Goal: Check status: Check status

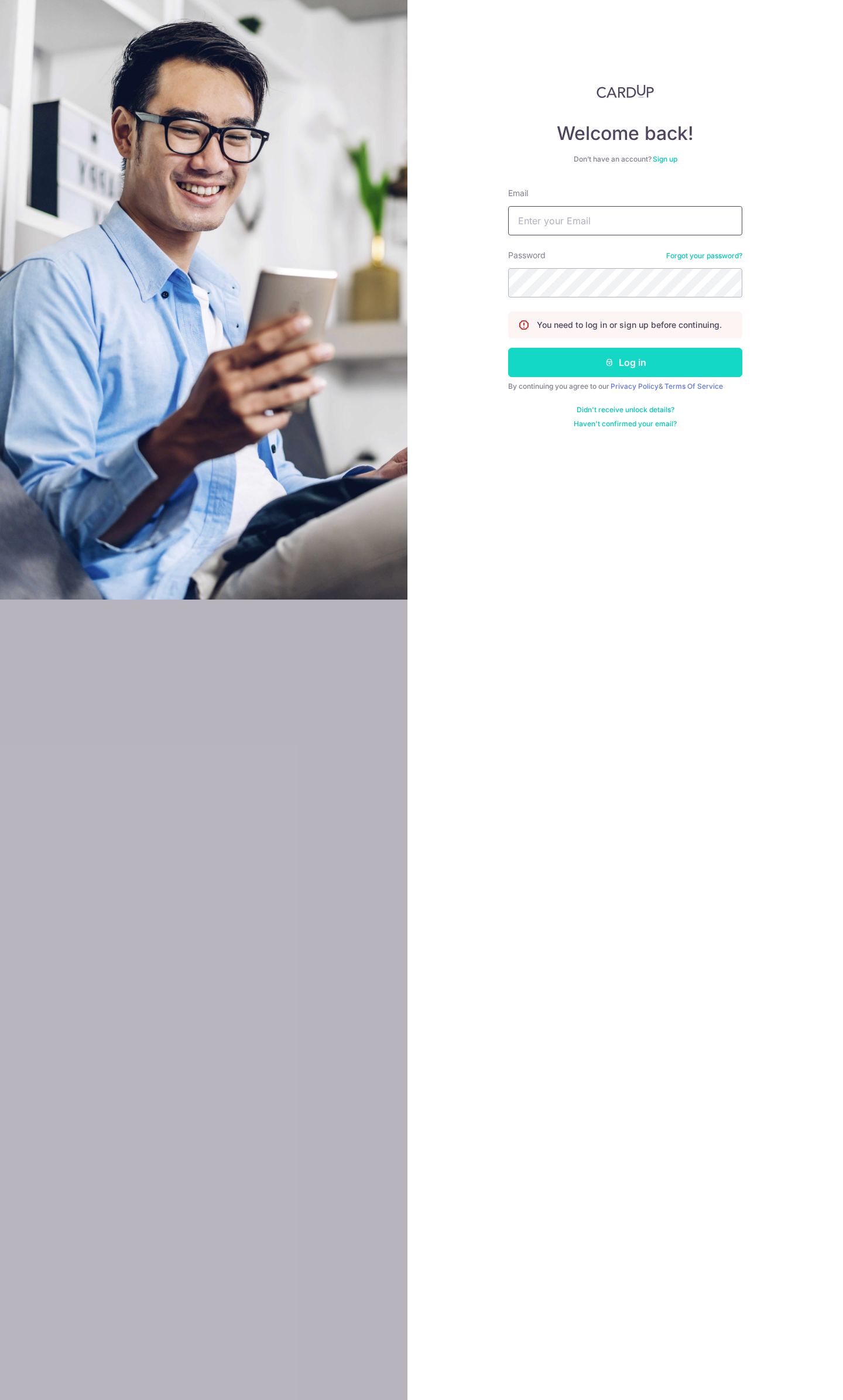
type input "[EMAIL_ADDRESS][DOMAIN_NAME]"
click at [578, 363] on button "Log in" at bounding box center [625, 363] width 235 height 29
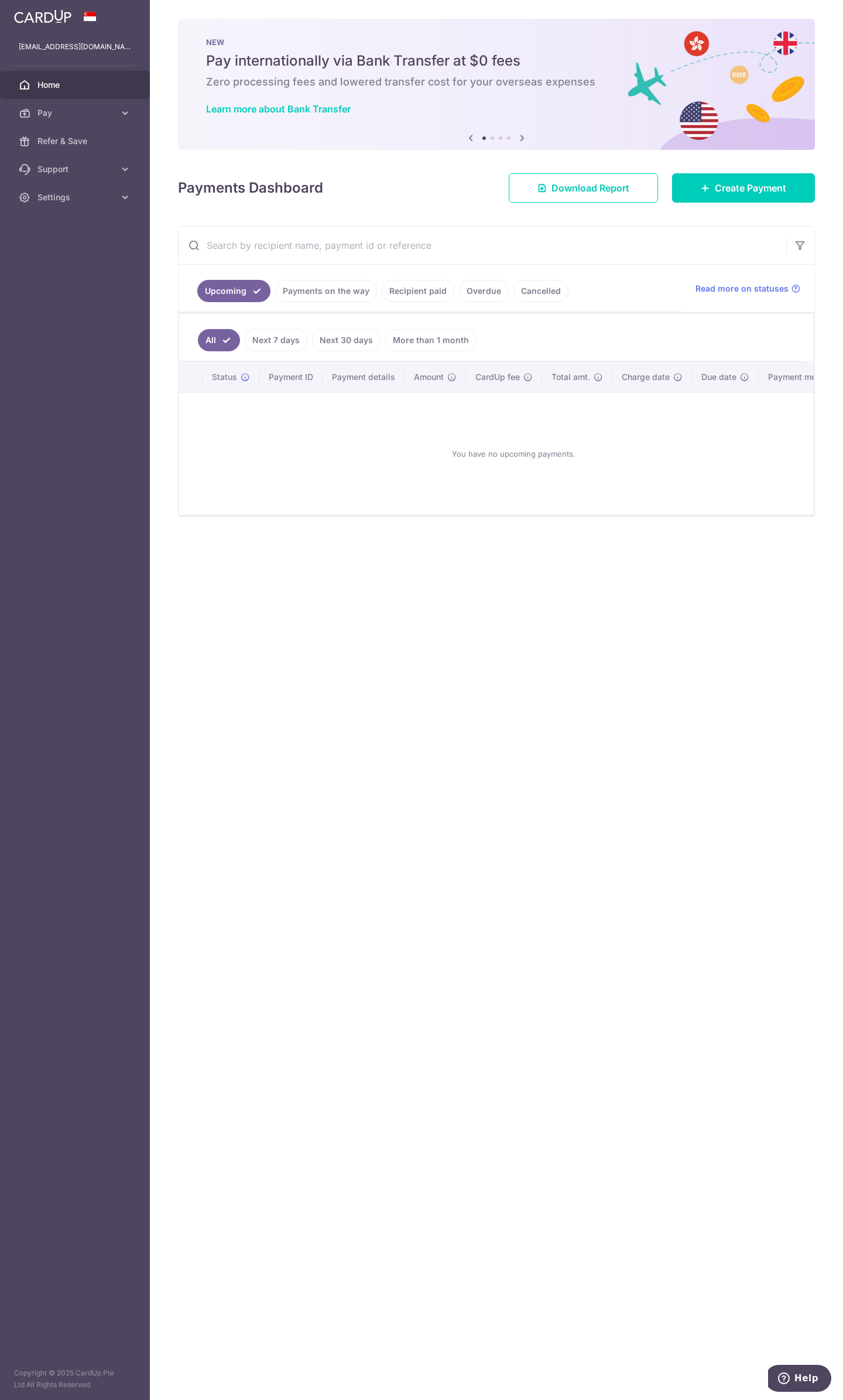
click at [407, 288] on link "Recipient paid" at bounding box center [418, 291] width 73 height 22
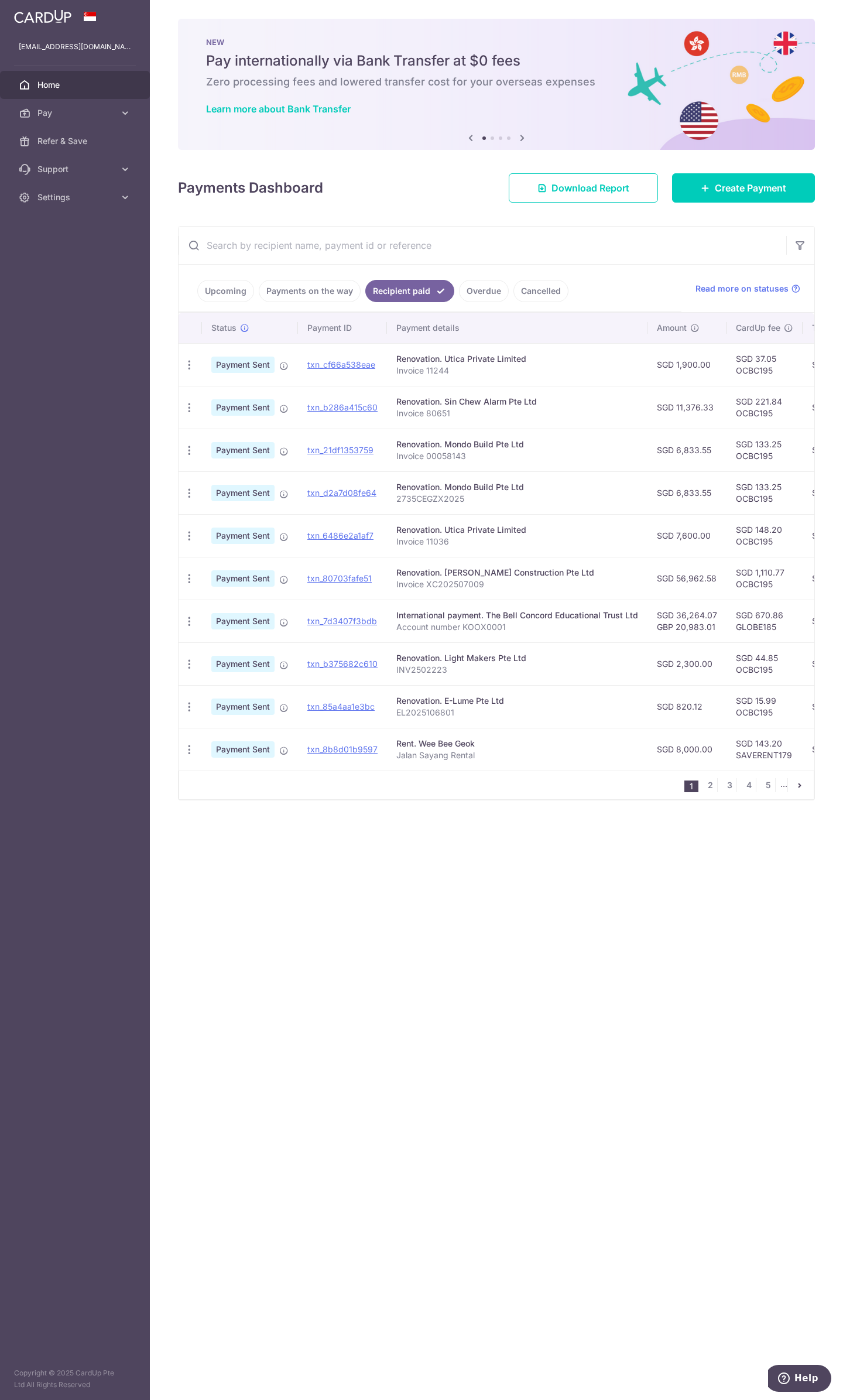
click at [739, 788] on ul "1 2 3 4 5 ..." at bounding box center [749, 785] width 130 height 14
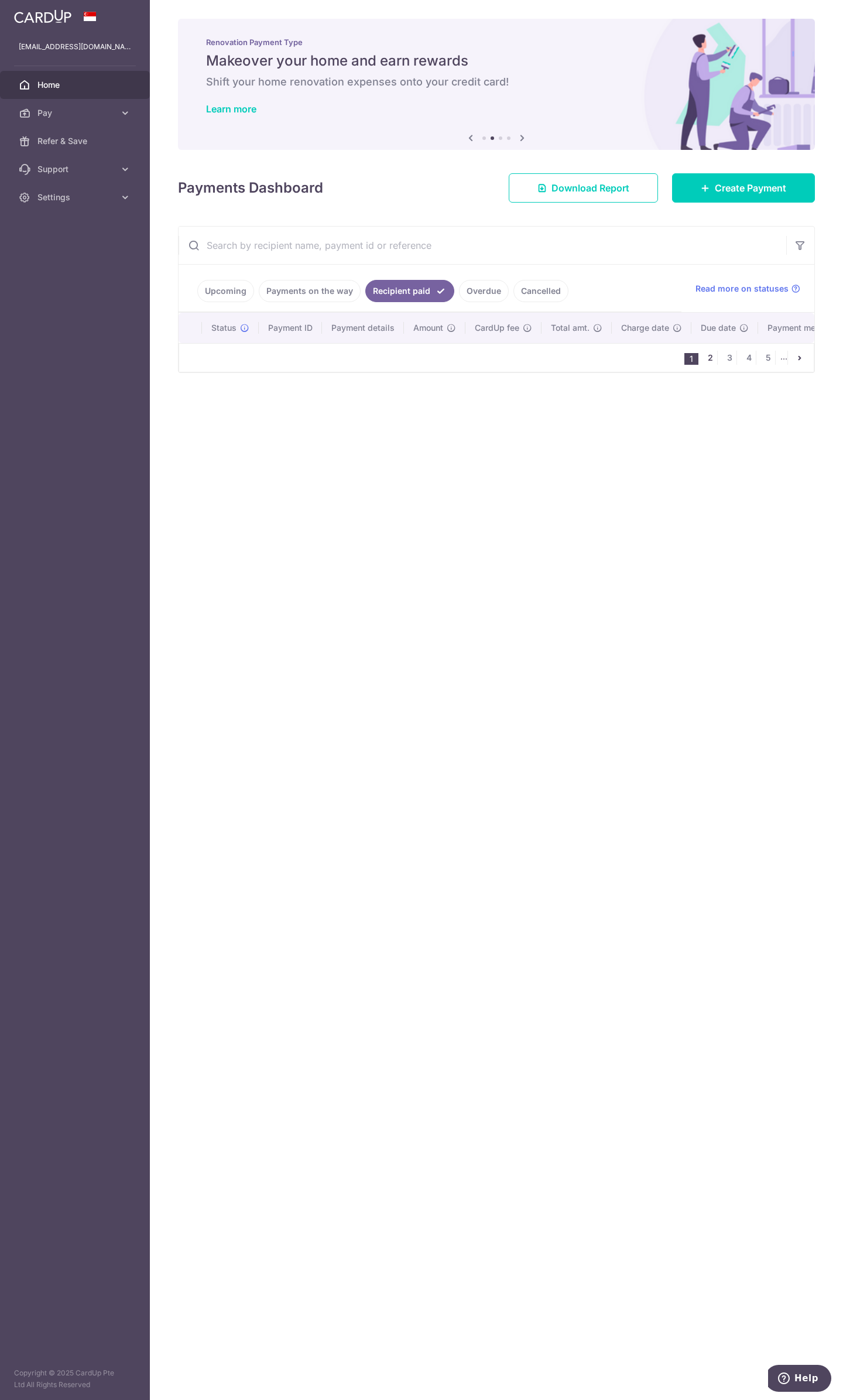
click at [709, 360] on link "2" at bounding box center [710, 358] width 14 height 14
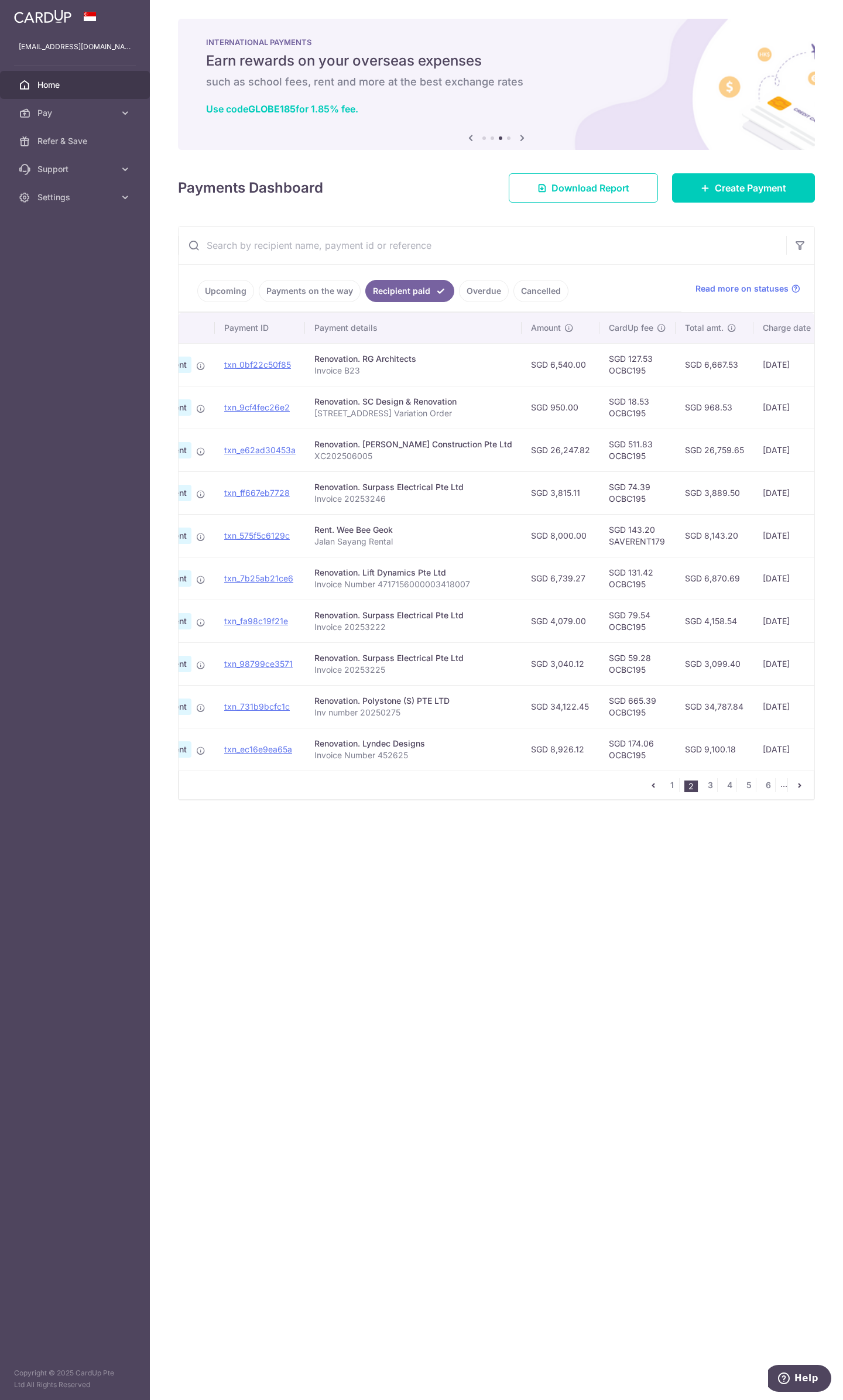
scroll to position [0, 85]
click at [714, 790] on link "3" at bounding box center [710, 785] width 14 height 14
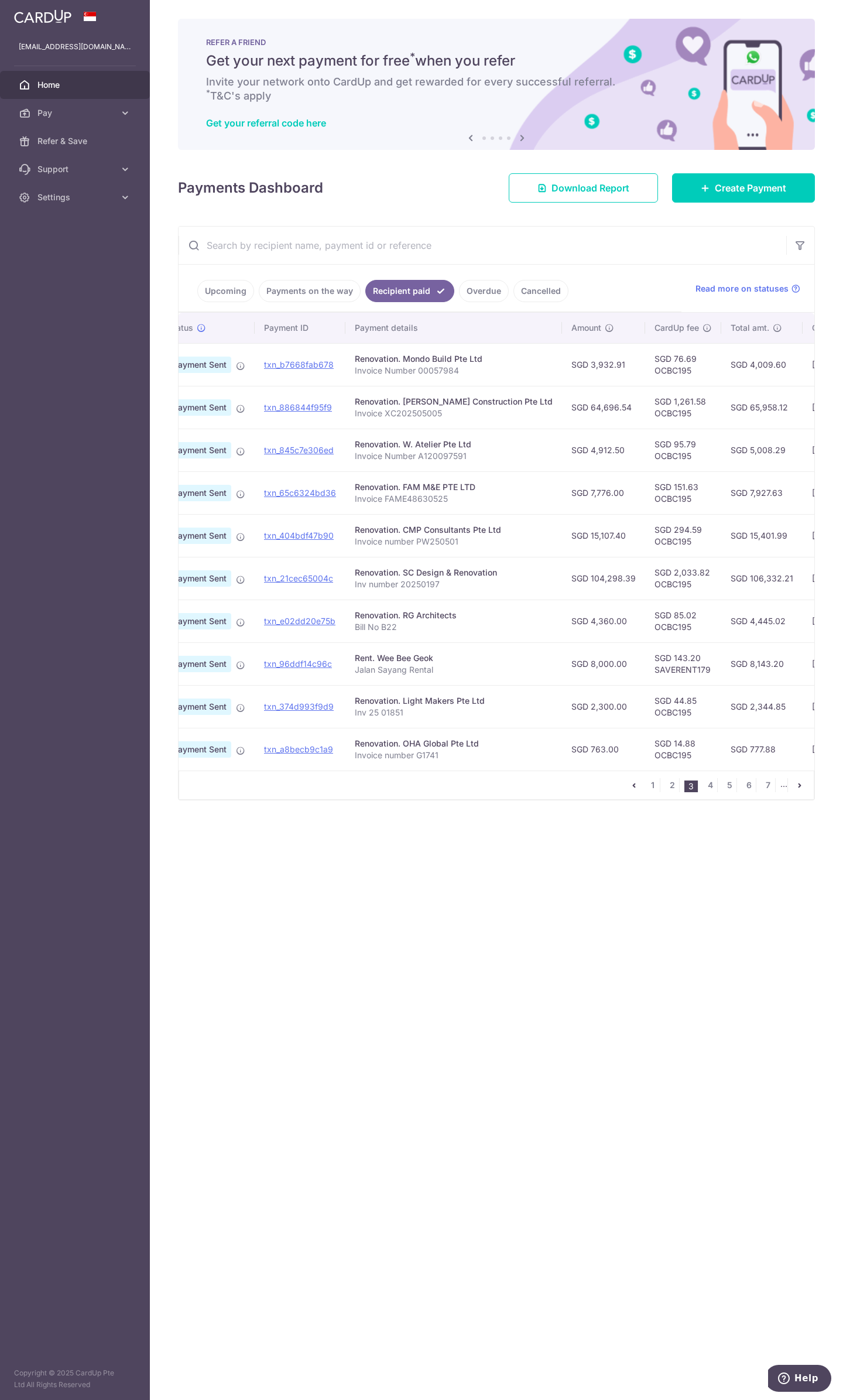
scroll to position [0, 44]
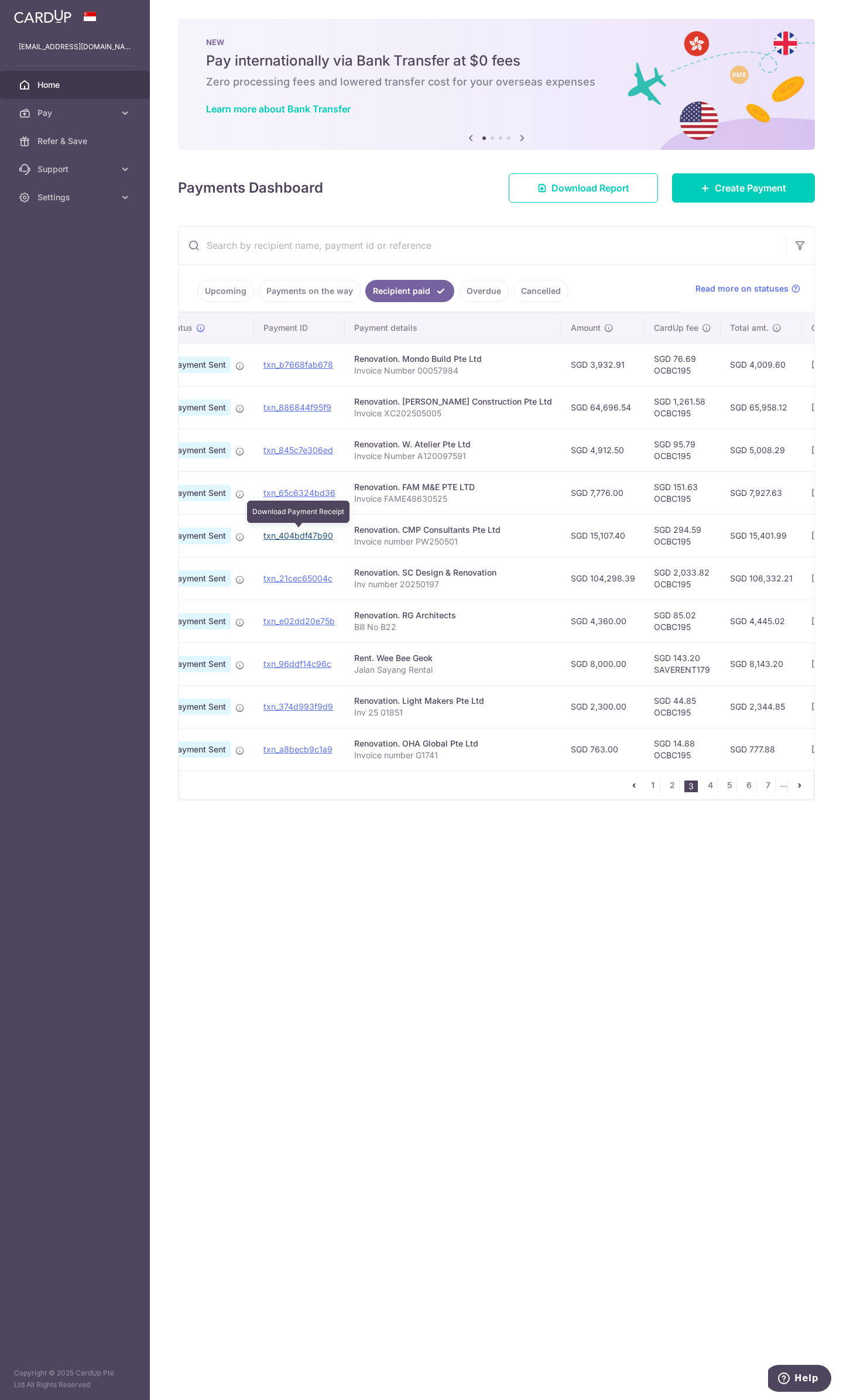
click at [315, 533] on link "txn_404bdf47b90" at bounding box center [298, 536] width 70 height 10
